Goal: Information Seeking & Learning: Learn about a topic

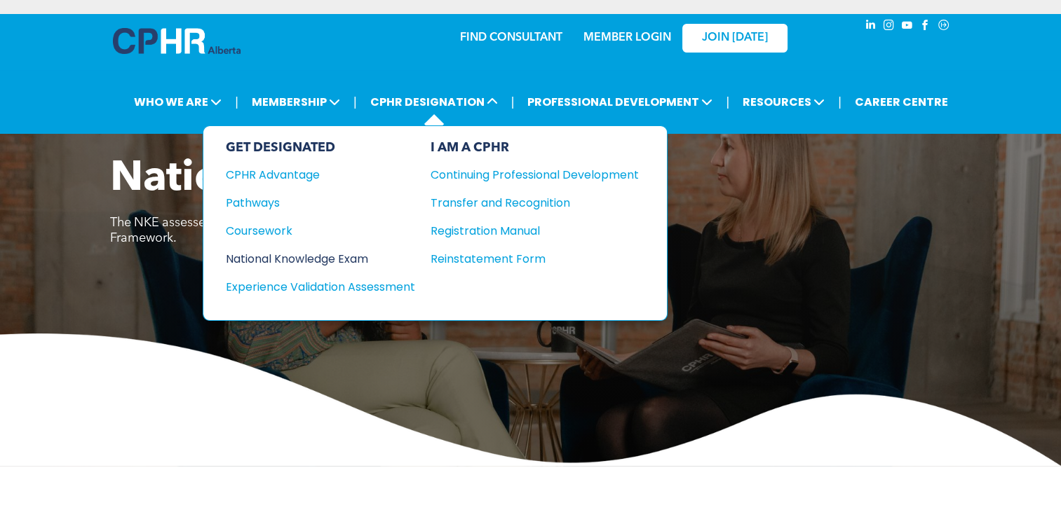
click at [370, 254] on div "National Knowledge Exam" at bounding box center [311, 259] width 170 height 18
click at [280, 229] on div "Coursework" at bounding box center [311, 231] width 170 height 18
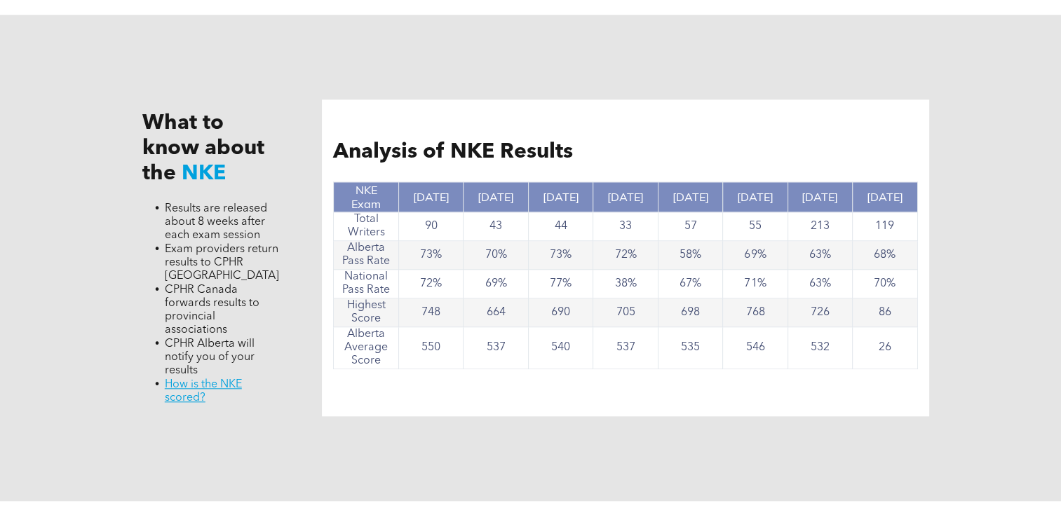
scroll to position [1332, 0]
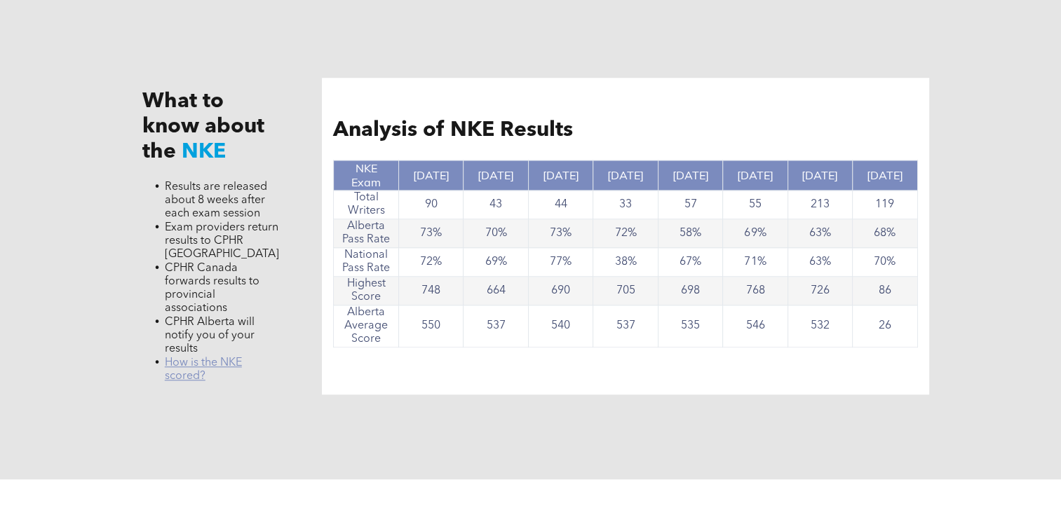
click at [207, 368] on link "﻿ How is the NKE scored?" at bounding box center [203, 369] width 77 height 25
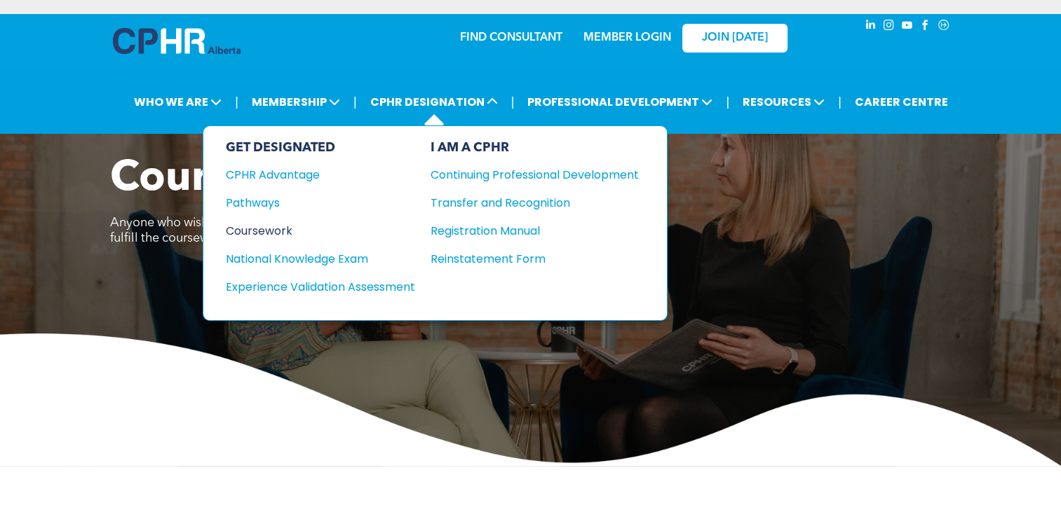
click at [278, 230] on div "Coursework" at bounding box center [311, 231] width 170 height 18
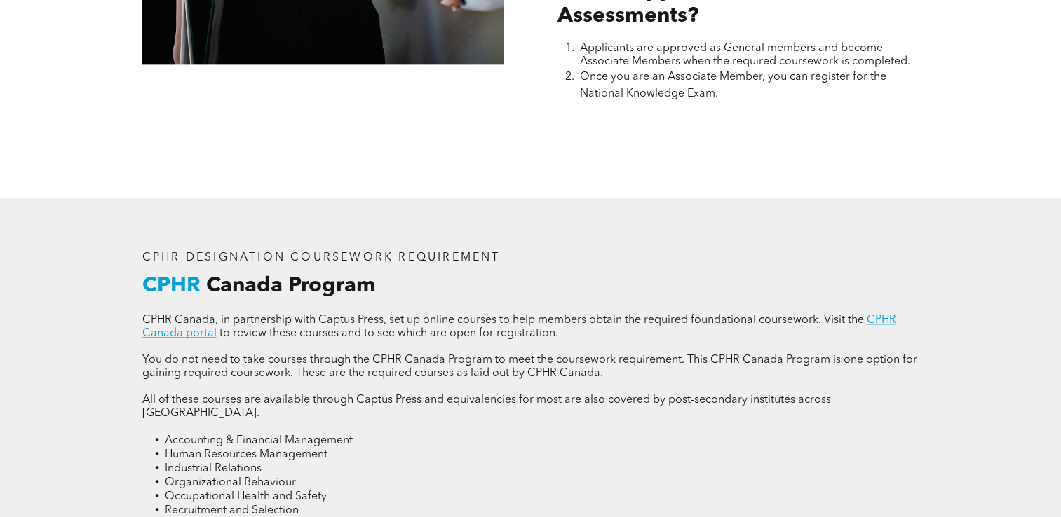
scroll to position [1612, 0]
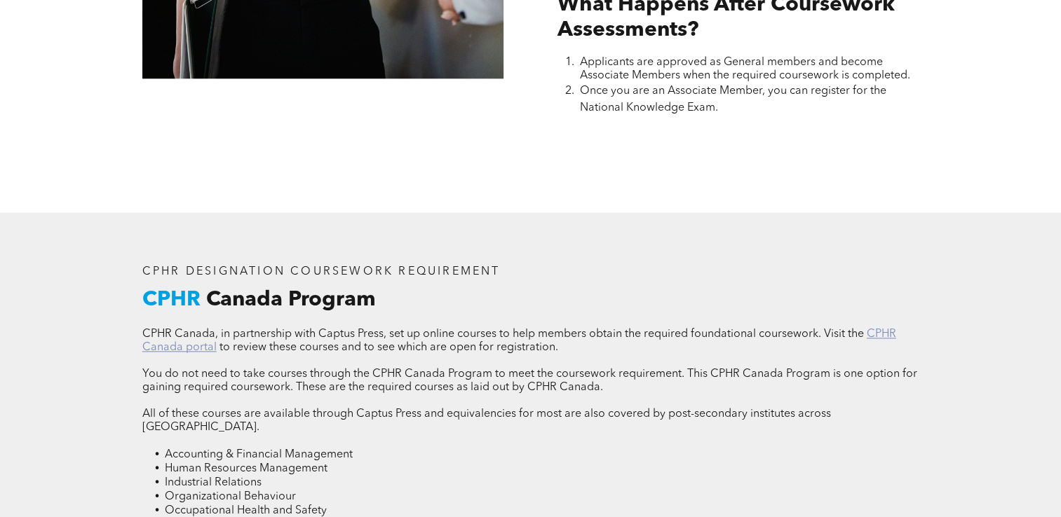
click at [876, 329] on link "CPHR Canada portal" at bounding box center [519, 341] width 754 height 25
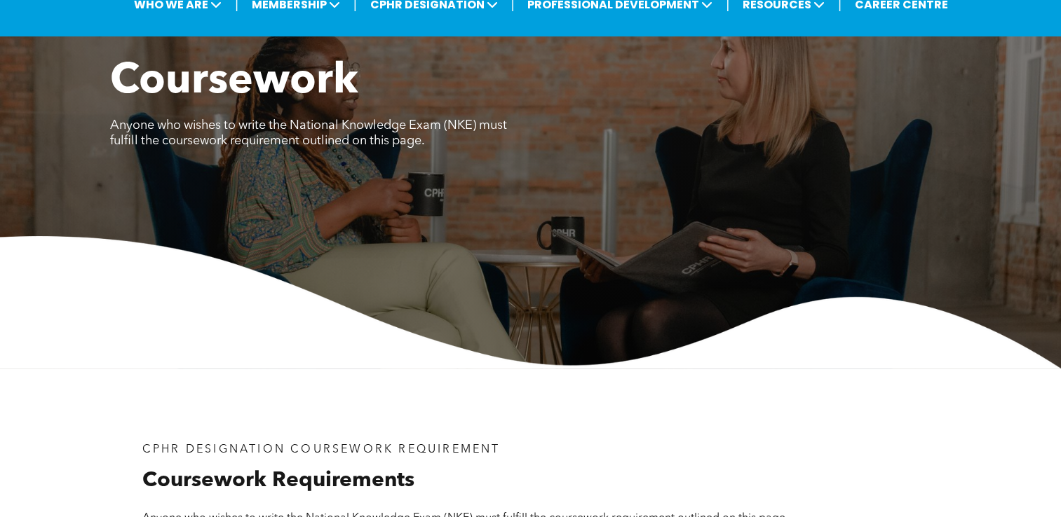
scroll to position [0, 0]
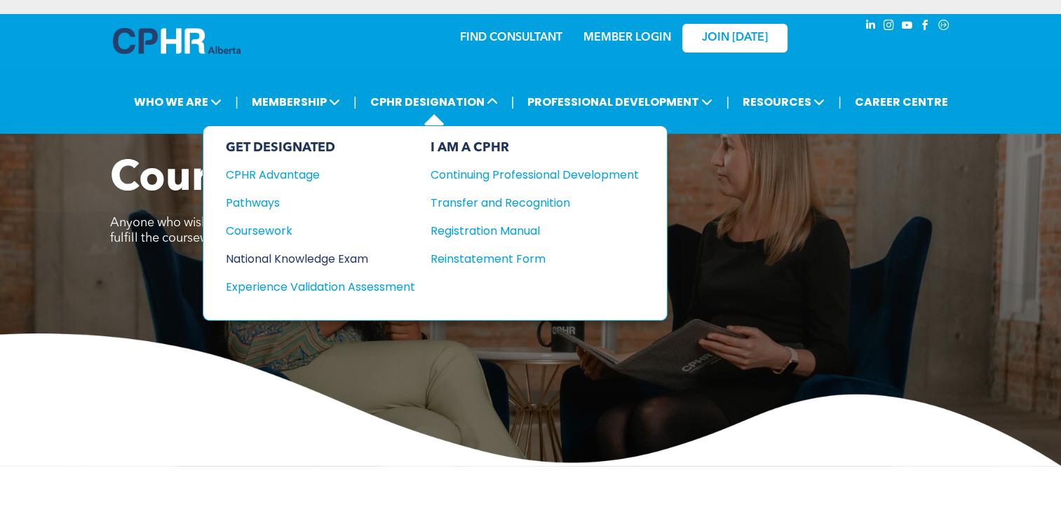
click at [325, 257] on div "National Knowledge Exam" at bounding box center [311, 259] width 170 height 18
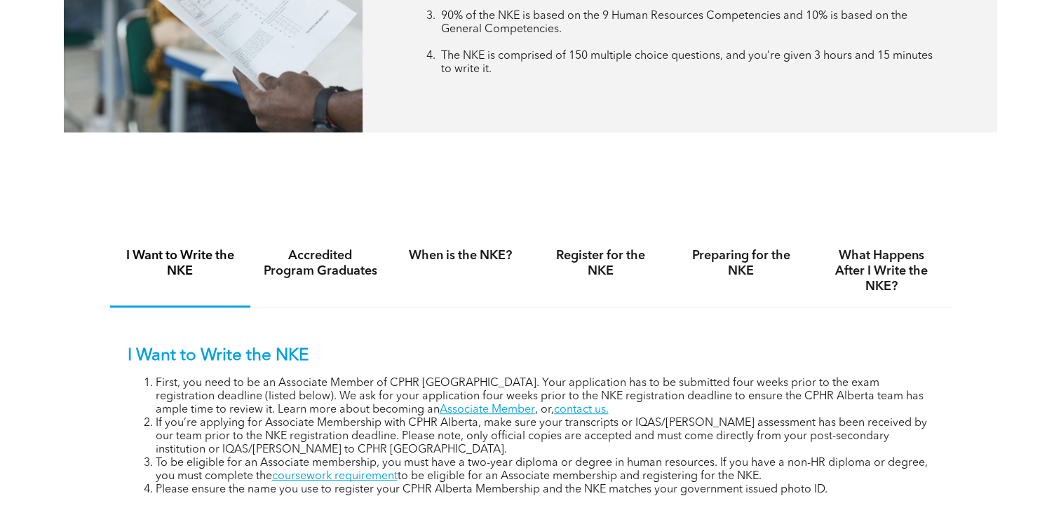
scroll to position [771, 0]
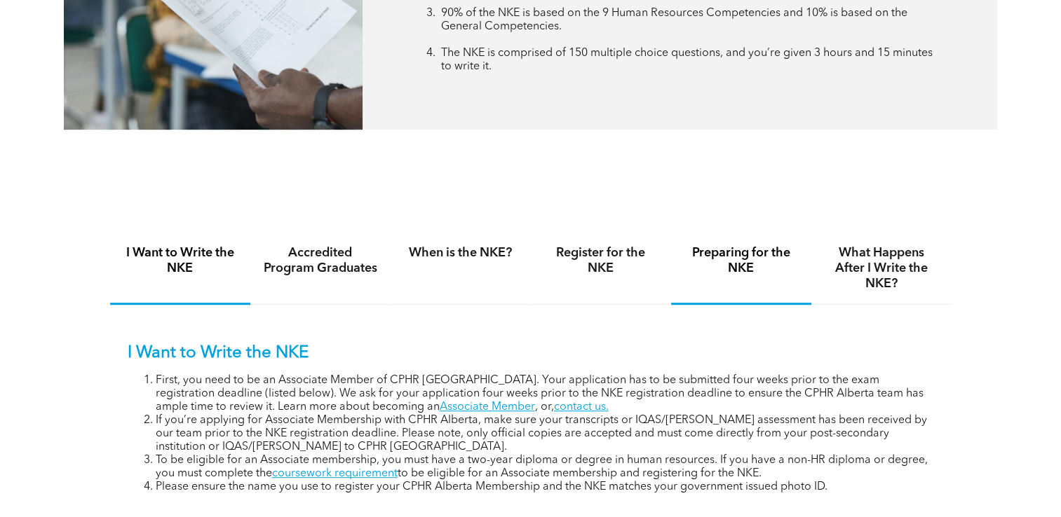
click at [740, 254] on h4 "Preparing for the NKE" at bounding box center [740, 260] width 115 height 31
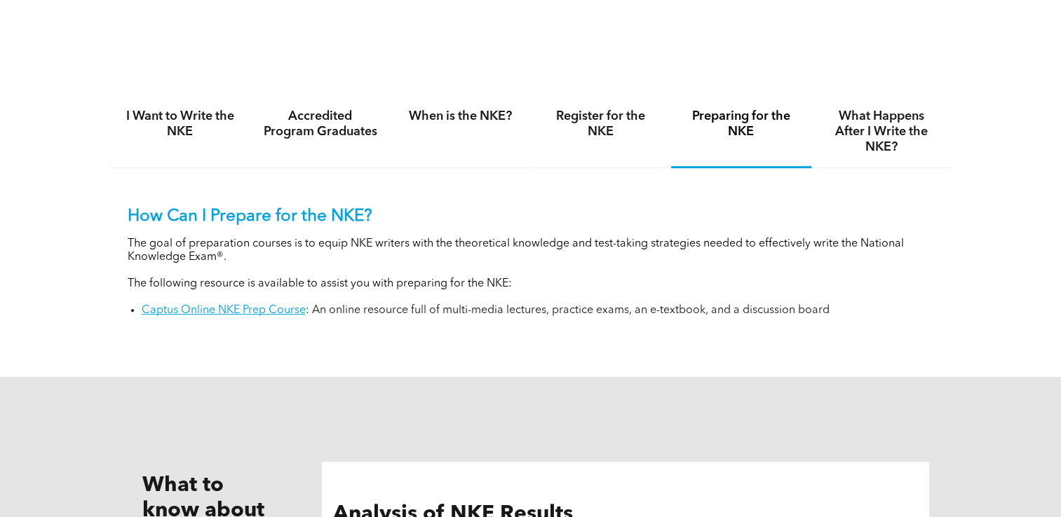
scroll to position [911, 0]
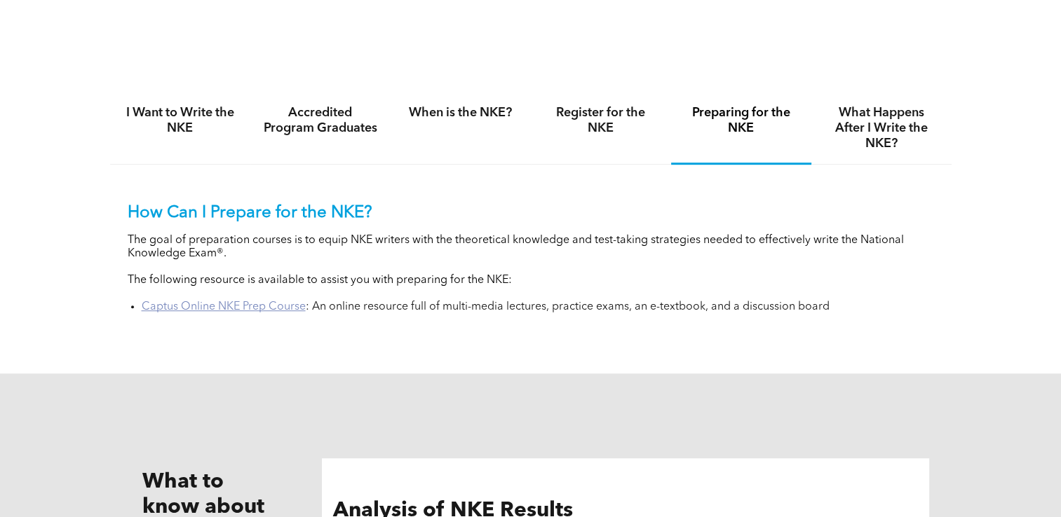
click at [264, 307] on link "Captus Online NKE Prep Course" at bounding box center [224, 306] width 164 height 11
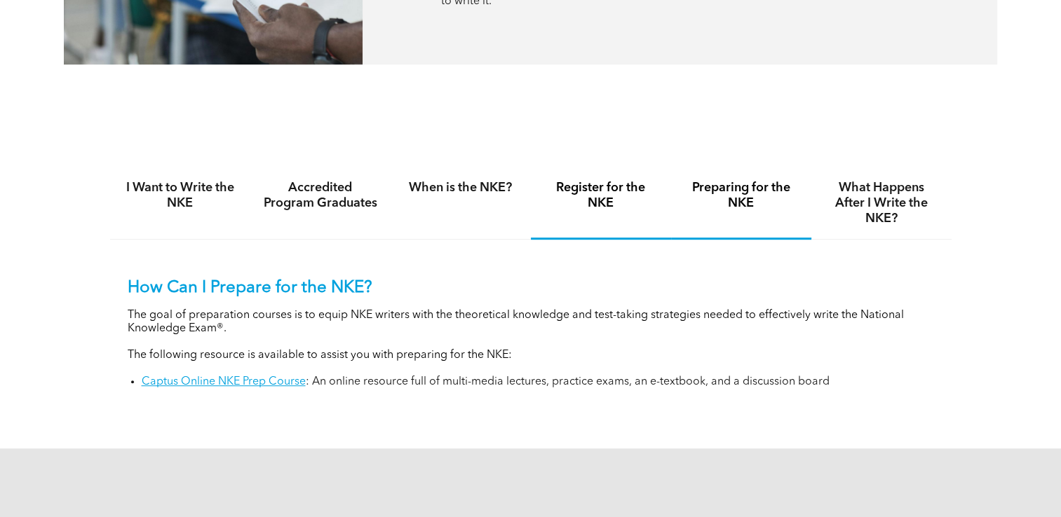
scroll to position [841, 0]
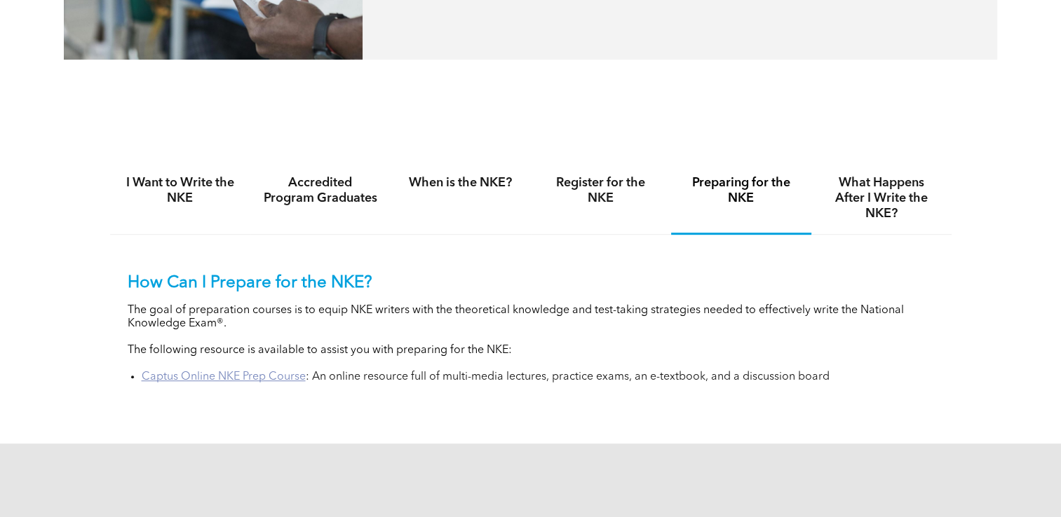
click at [227, 374] on link "Captus Online NKE Prep Course" at bounding box center [224, 377] width 164 height 11
